Goal: Task Accomplishment & Management: Manage account settings

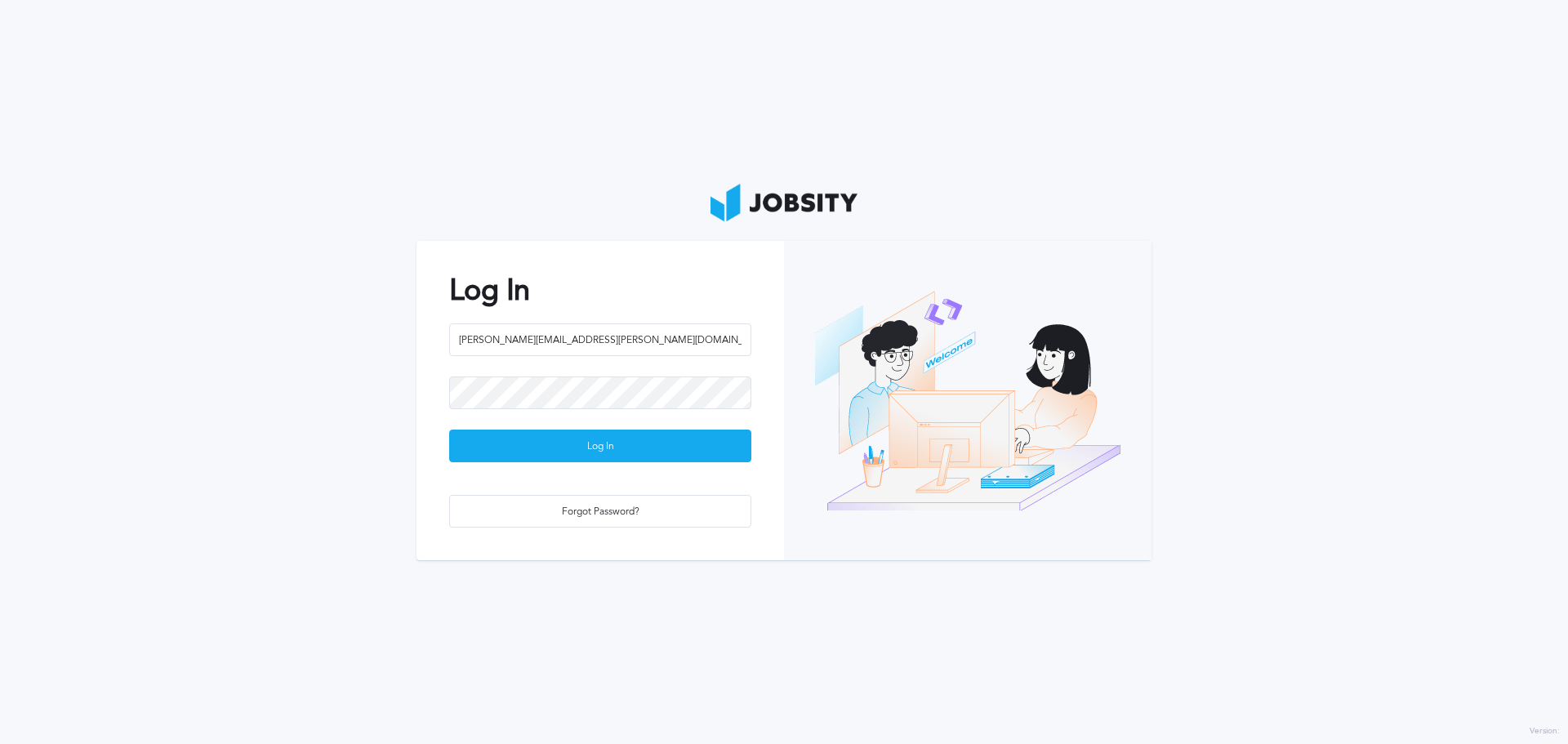
type input "[PERSON_NAME][EMAIL_ADDRESS][PERSON_NAME][DOMAIN_NAME]"
click at [449, 430] on button "Log In" at bounding box center [600, 446] width 302 height 33
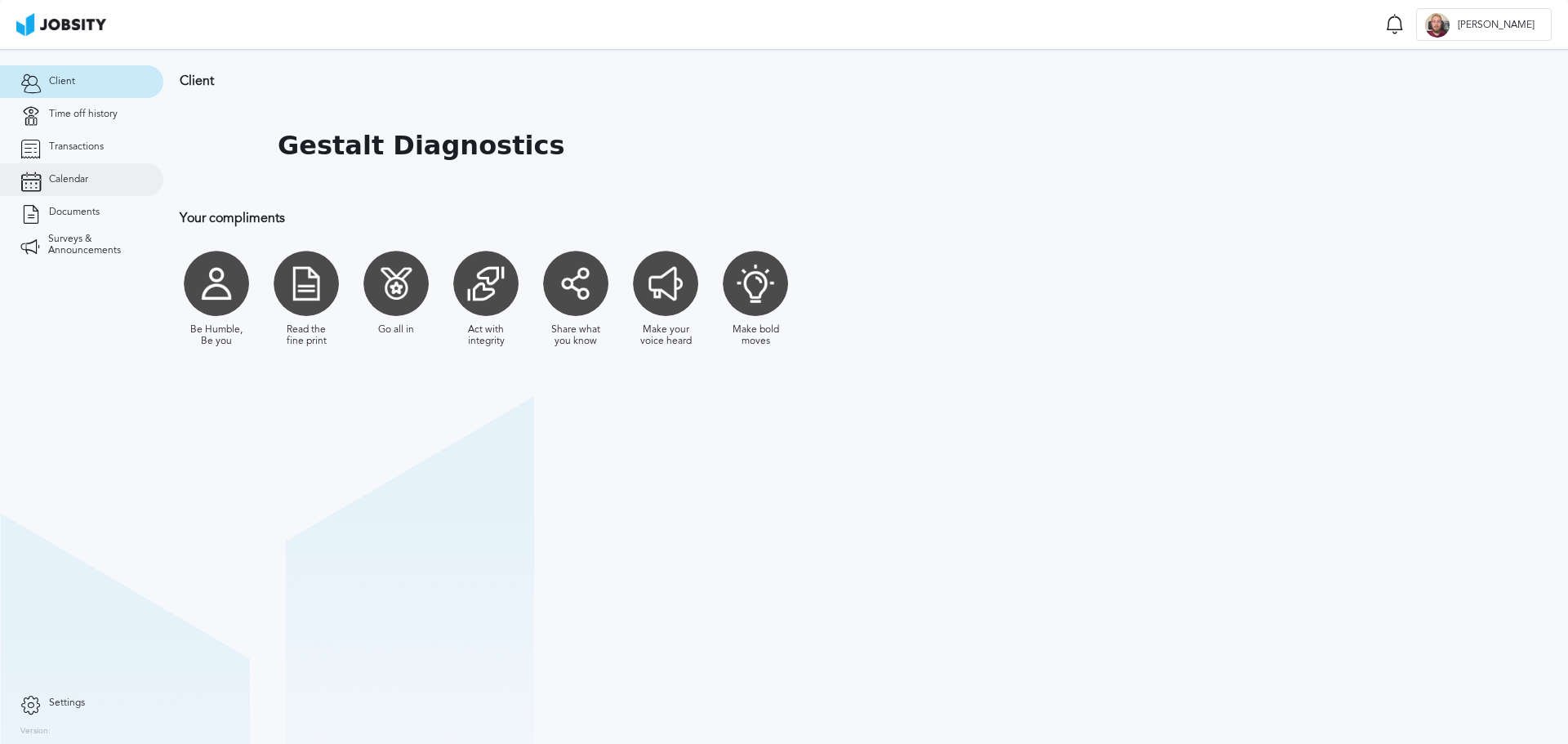
click at [81, 179] on span "Calendar" at bounding box center [68, 180] width 39 height 12
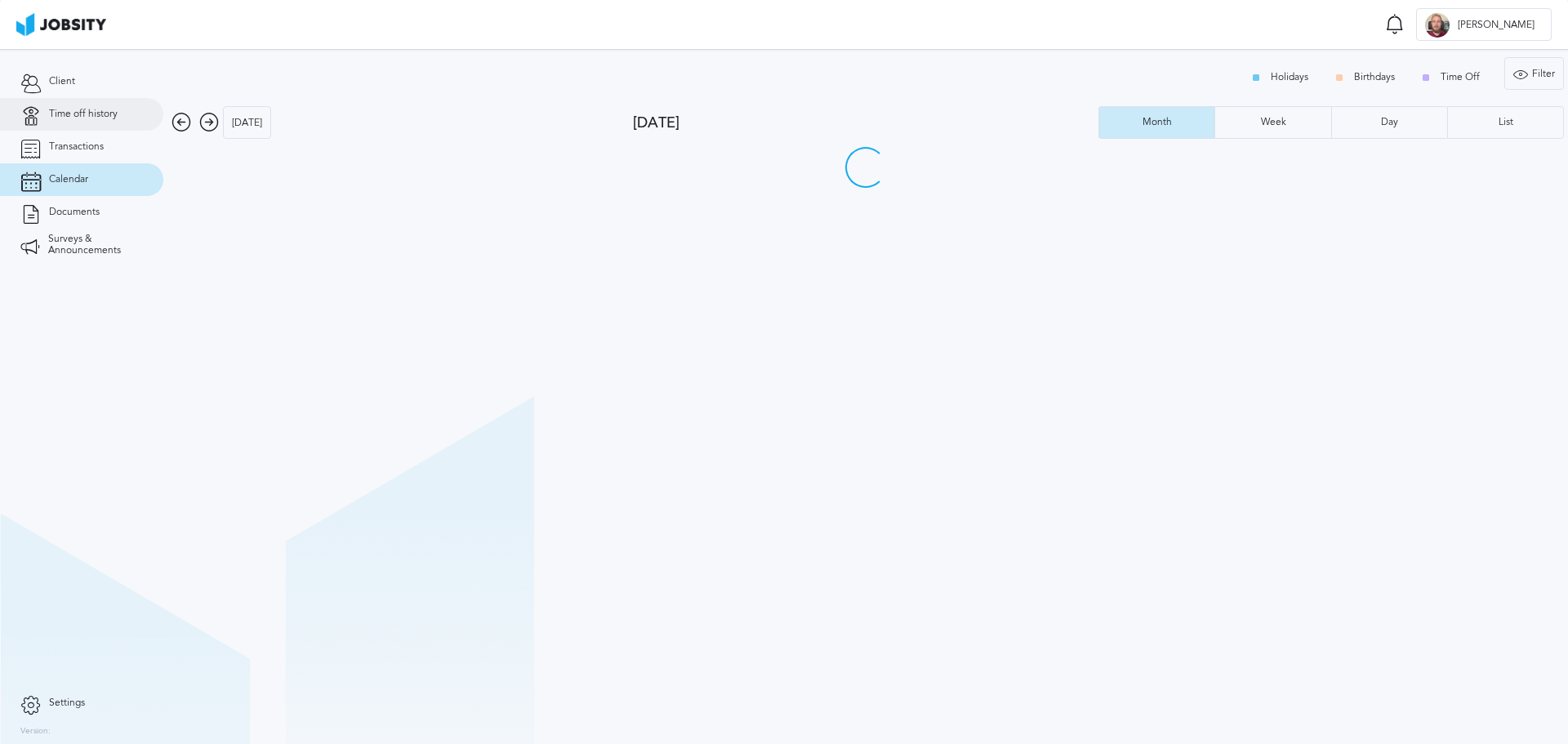
click at [73, 120] on link "Time off history" at bounding box center [82, 114] width 163 height 33
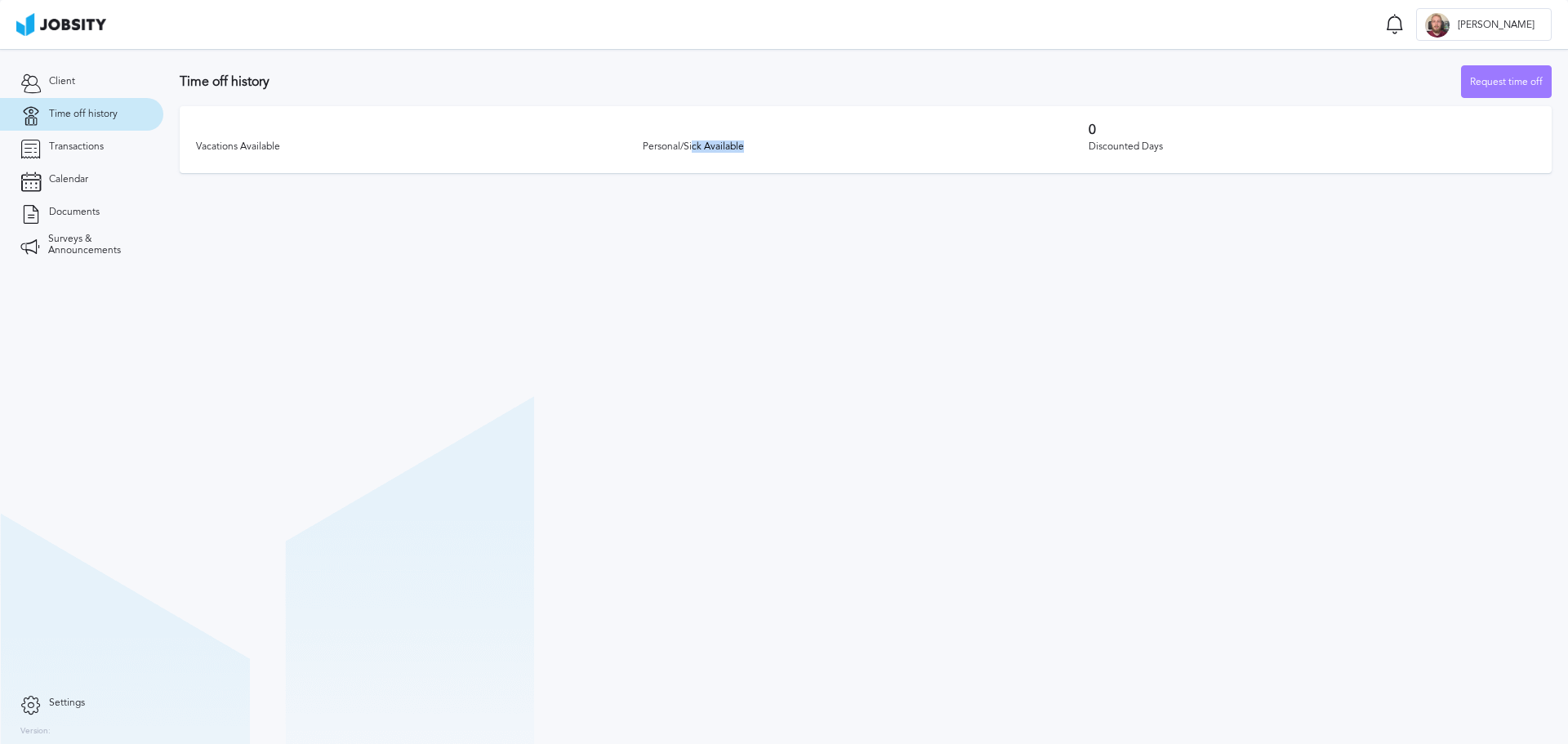
drag, startPoint x: 723, startPoint y: 142, endPoint x: 745, endPoint y: 148, distance: 22.8
click at [745, 141] on div "Personal/Sick Available" at bounding box center [865, 147] width 447 height 12
click at [745, 154] on div "Personal/Sick Available" at bounding box center [865, 147] width 447 height 19
drag, startPoint x: 749, startPoint y: 147, endPoint x: 674, endPoint y: 157, distance: 75.7
click at [663, 151] on div "Personal/Sick Available" at bounding box center [865, 147] width 447 height 12
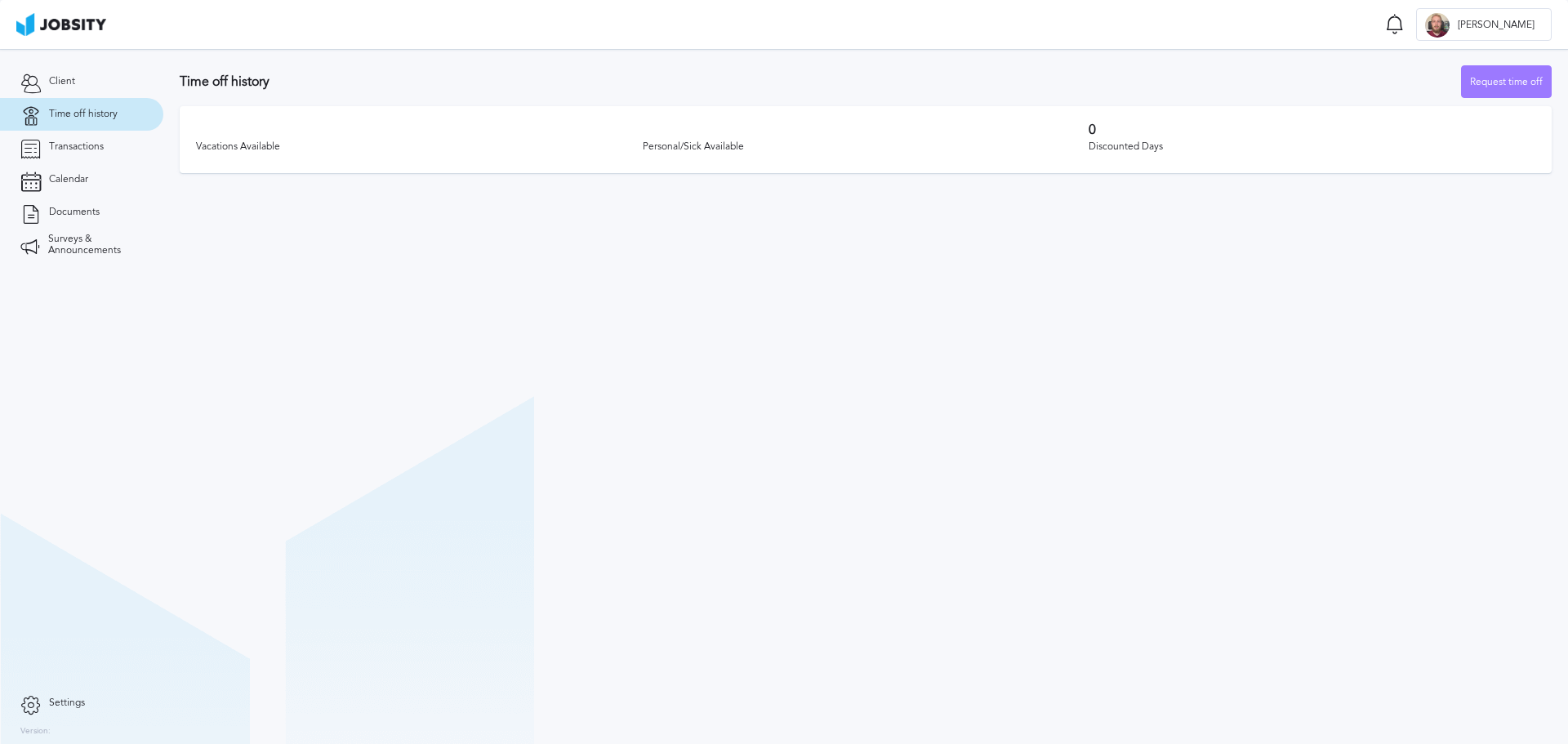
click at [455, 167] on div "Vacations Available Personal/Sick Available 0 Discounted Days" at bounding box center [865, 139] width 1372 height 67
drag, startPoint x: 258, startPoint y: 154, endPoint x: 220, endPoint y: 152, distance: 38.1
click at [181, 149] on div "Vacations Available Personal/Sick Available 0 Discounted Days" at bounding box center [865, 139] width 1372 height 67
click at [230, 152] on div "Vacations Available" at bounding box center [419, 147] width 447 height 12
drag, startPoint x: 198, startPoint y: 151, endPoint x: 325, endPoint y: 149, distance: 127.0
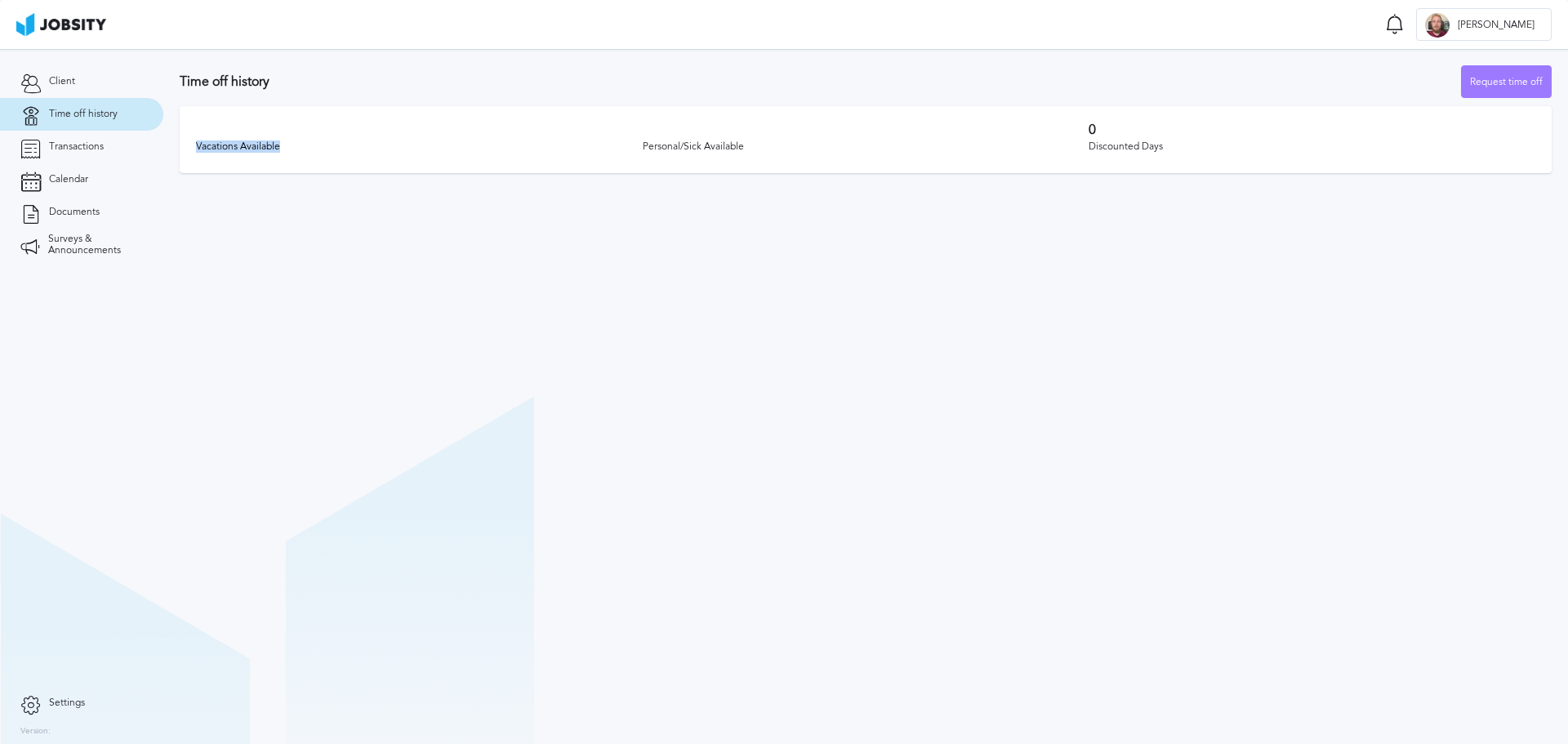
click at [325, 149] on div "Vacations Available" at bounding box center [419, 147] width 447 height 12
click at [320, 155] on div "Vacations Available" at bounding box center [419, 147] width 447 height 19
